Goal: Information Seeking & Learning: Learn about a topic

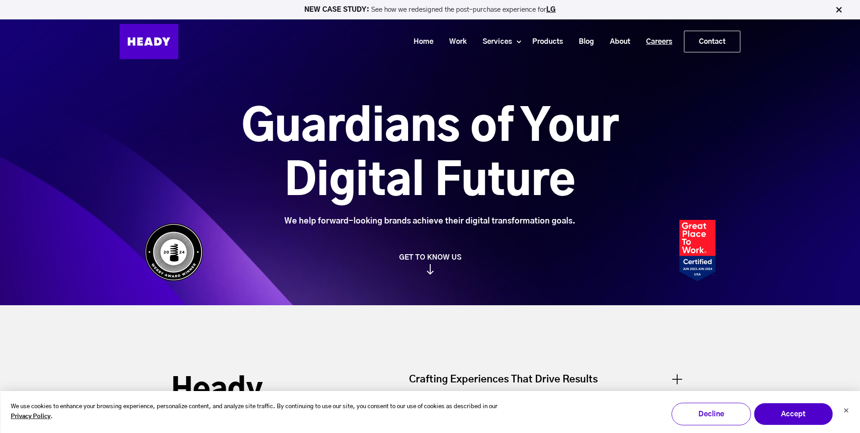
click at [657, 40] on link "Careers" at bounding box center [656, 41] width 42 height 17
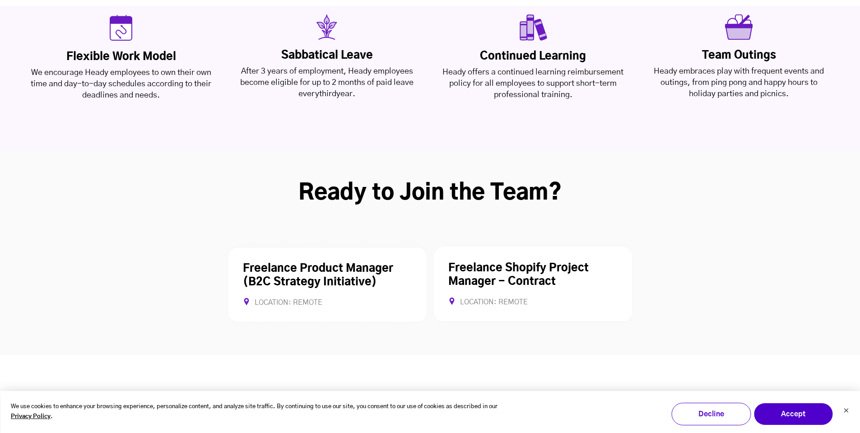
scroll to position [2258, 0]
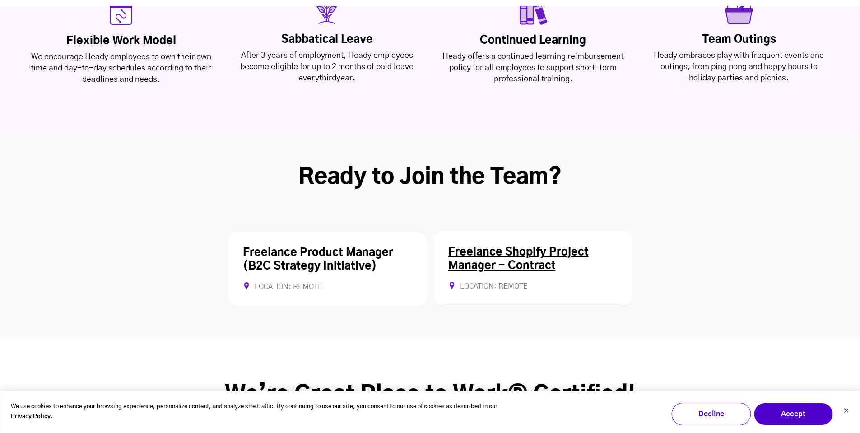
click at [507, 231] on div "Freelance Shopify Project Manager - Contract Location: REMOTE Contract Allows R…" at bounding box center [533, 268] width 198 height 75
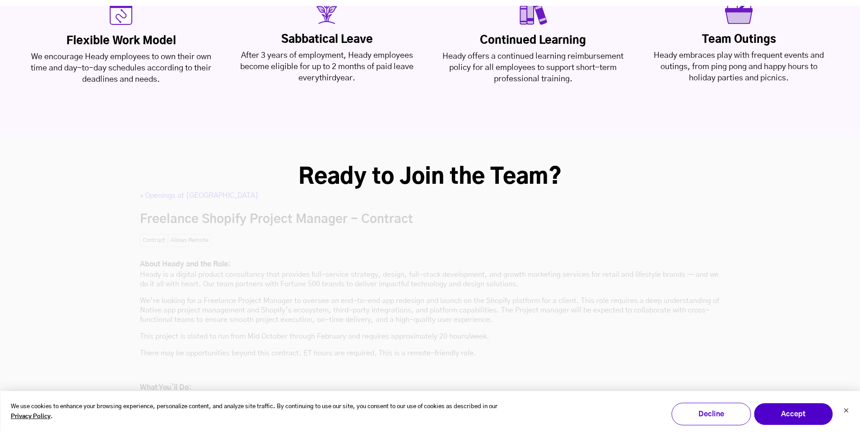
scroll to position [2392, 0]
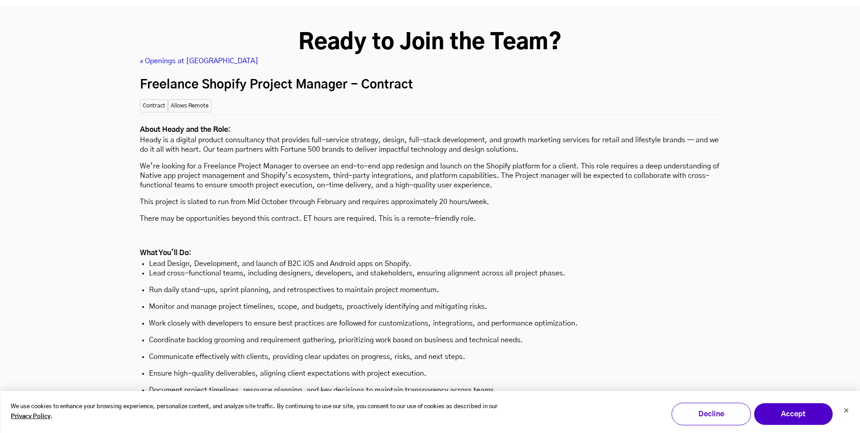
drag, startPoint x: 492, startPoint y: 147, endPoint x: 435, endPoint y: 144, distance: 57.0
click at [435, 197] on p "This project is slated to run from Mid October through February and requires ap…" at bounding box center [430, 201] width 580 height 9
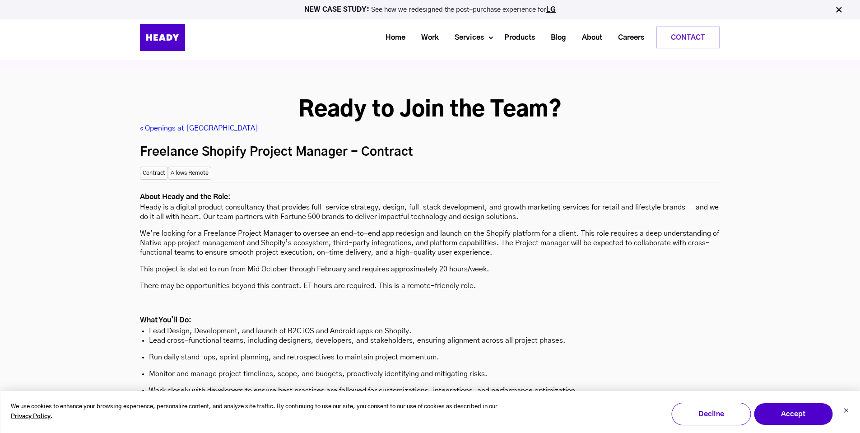
scroll to position [2347, 0]
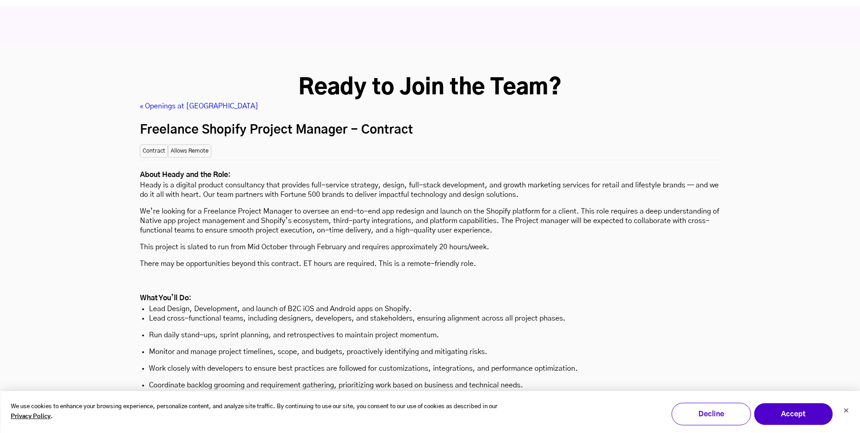
click at [155, 207] on p "We’re looking for a Freelance Project Manager to oversee an end-to-end app rede…" at bounding box center [430, 221] width 580 height 28
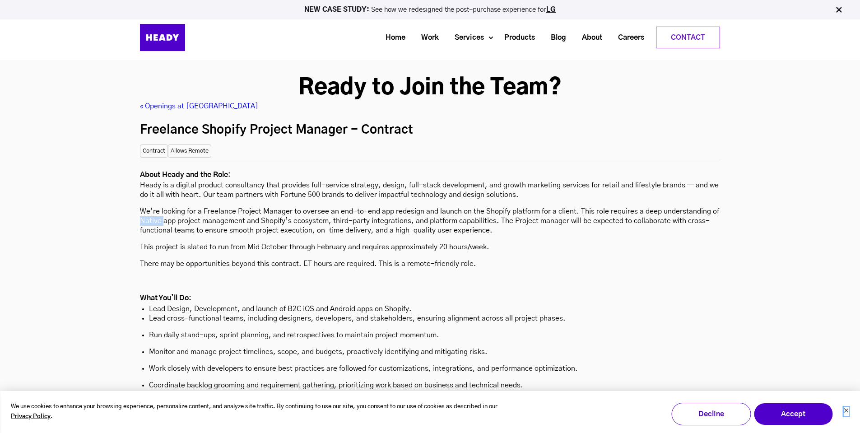
click at [847, 414] on button "Dismiss cookie banner" at bounding box center [845, 411] width 5 height 9
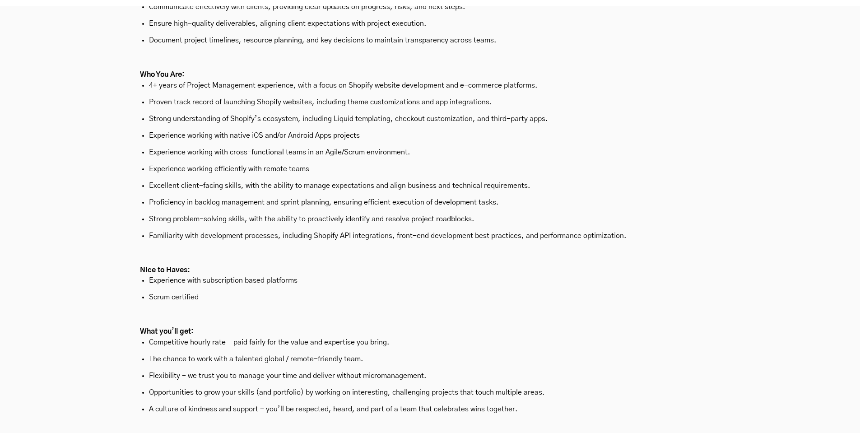
scroll to position [2754, 0]
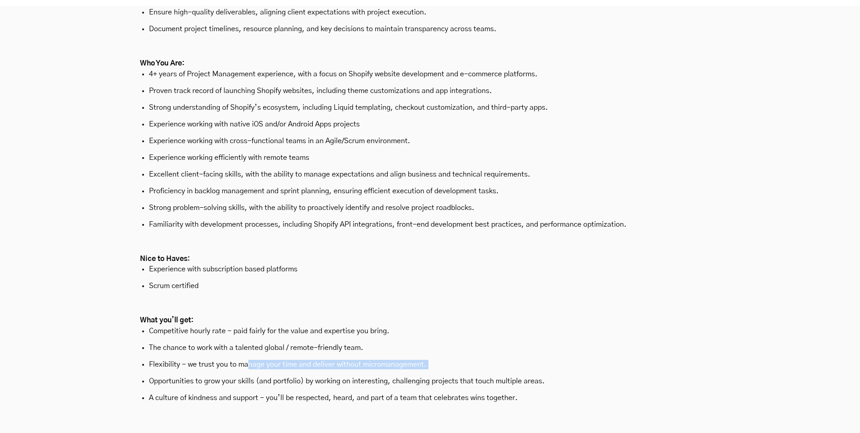
drag, startPoint x: 179, startPoint y: 313, endPoint x: 246, endPoint y: 312, distance: 66.4
click at [246, 326] on ul "Competitive hourly rate - paid fairly for the value and expertise you bring. Th…" at bounding box center [430, 364] width 580 height 76
click at [222, 360] on p "Flexibility - we trust you to manage your time and deliver without micromanagem…" at bounding box center [430, 364] width 562 height 9
drag, startPoint x: 315, startPoint y: 166, endPoint x: 392, endPoint y: 164, distance: 77.2
click at [392, 220] on p "Familiarity with development processes, including Shopify API integrations, fro…" at bounding box center [430, 224] width 562 height 9
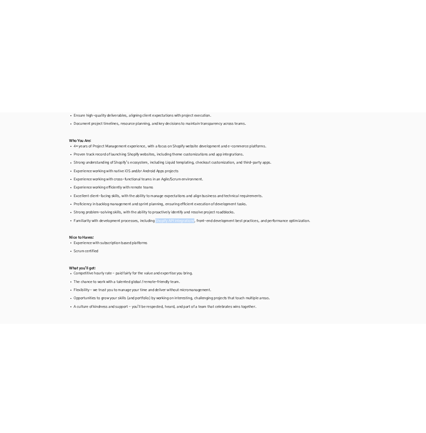
scroll to position [2702, 0]
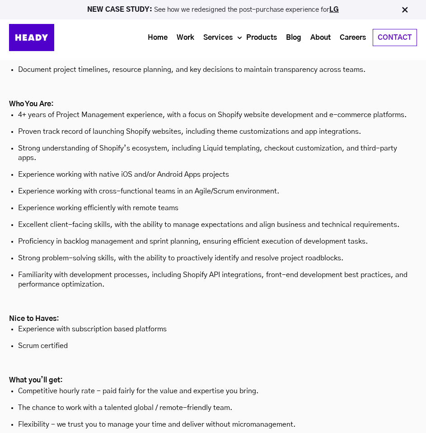
click at [277, 324] on ul "Experience with subscription based platforms Scrum certified" at bounding box center [213, 337] width 408 height 26
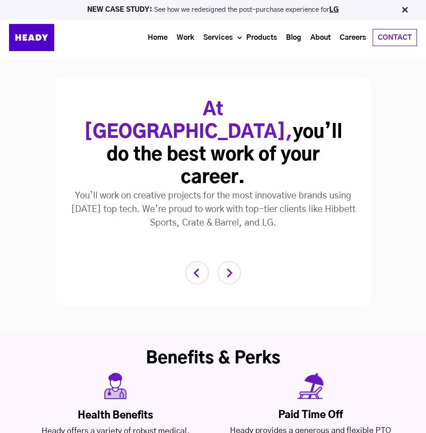
scroll to position [1528, 0]
